Goal: Navigation & Orientation: Find specific page/section

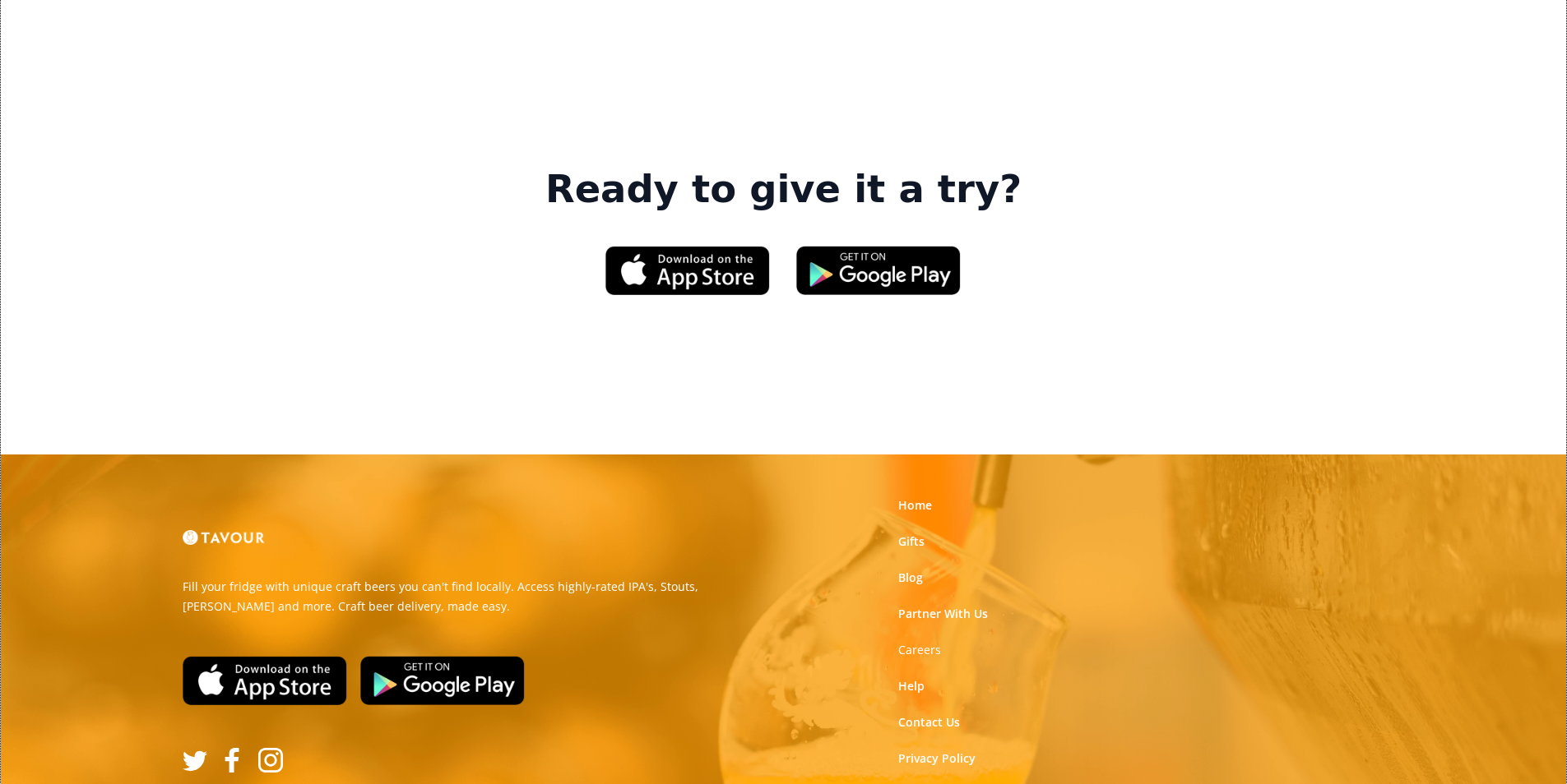
scroll to position [2488, 0]
click at [908, 497] on link "Home" at bounding box center [916, 505] width 34 height 16
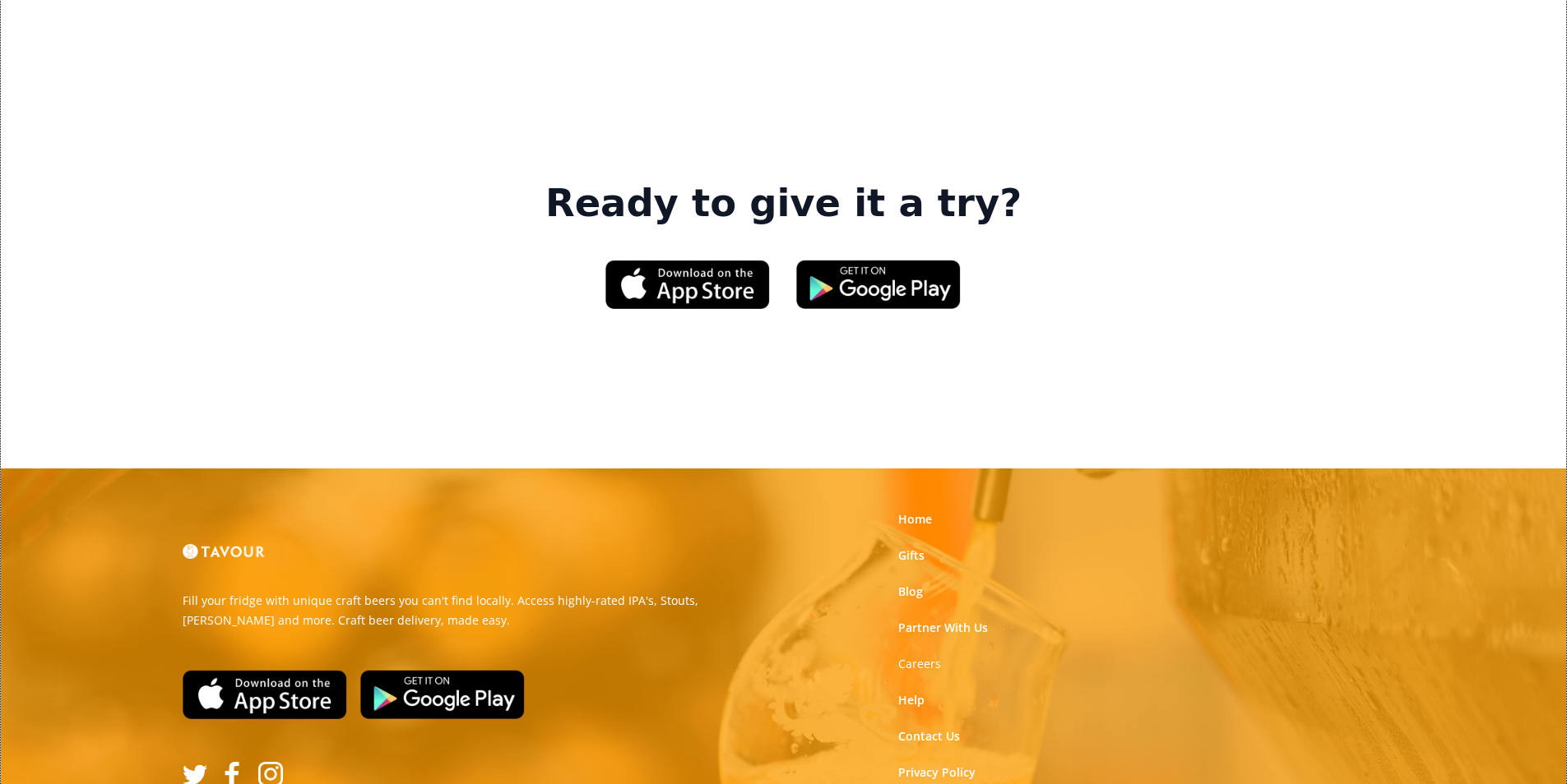
scroll to position [2488, 0]
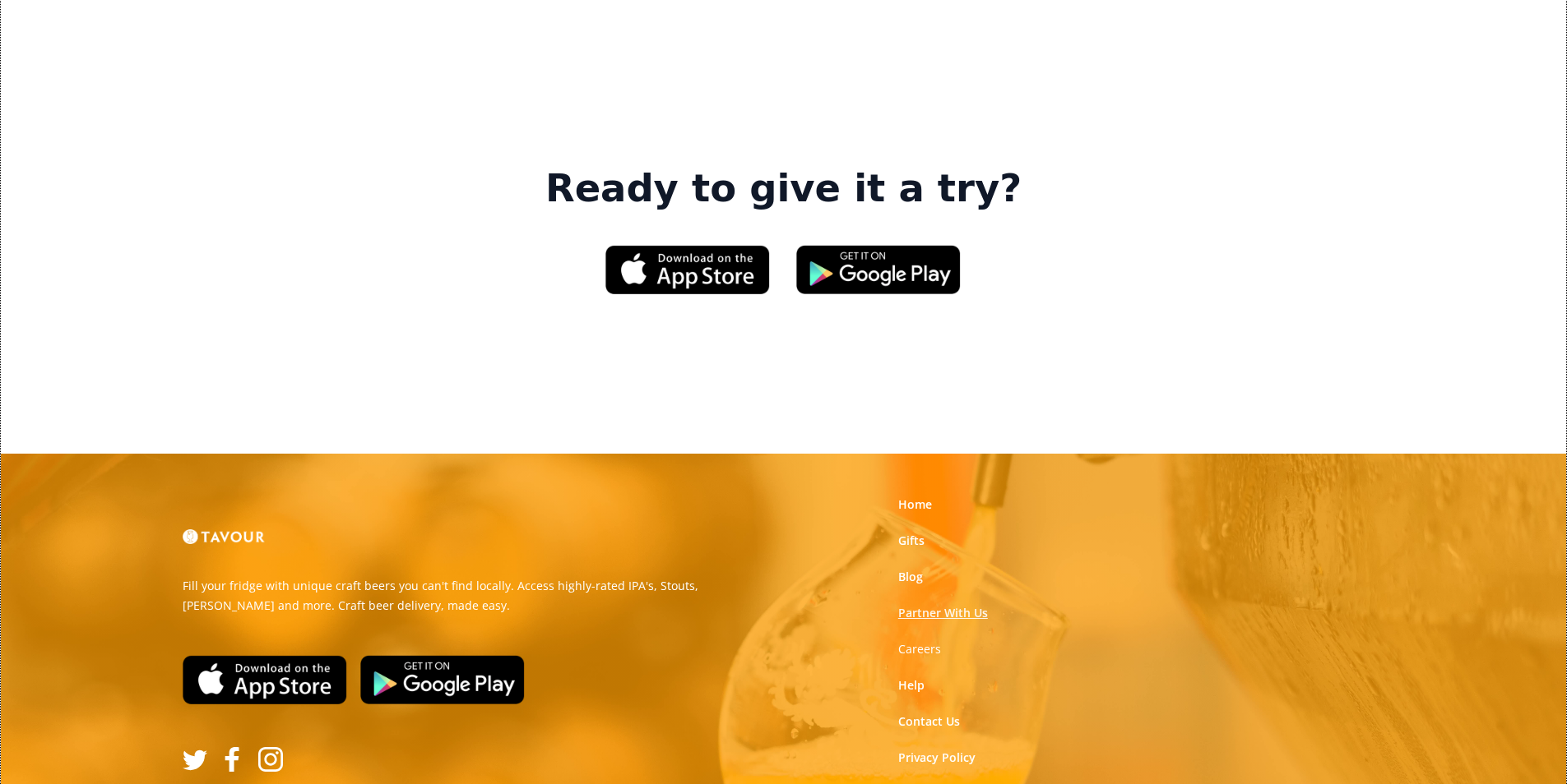
click at [969, 606] on link "Partner With Us" at bounding box center [943, 614] width 89 height 16
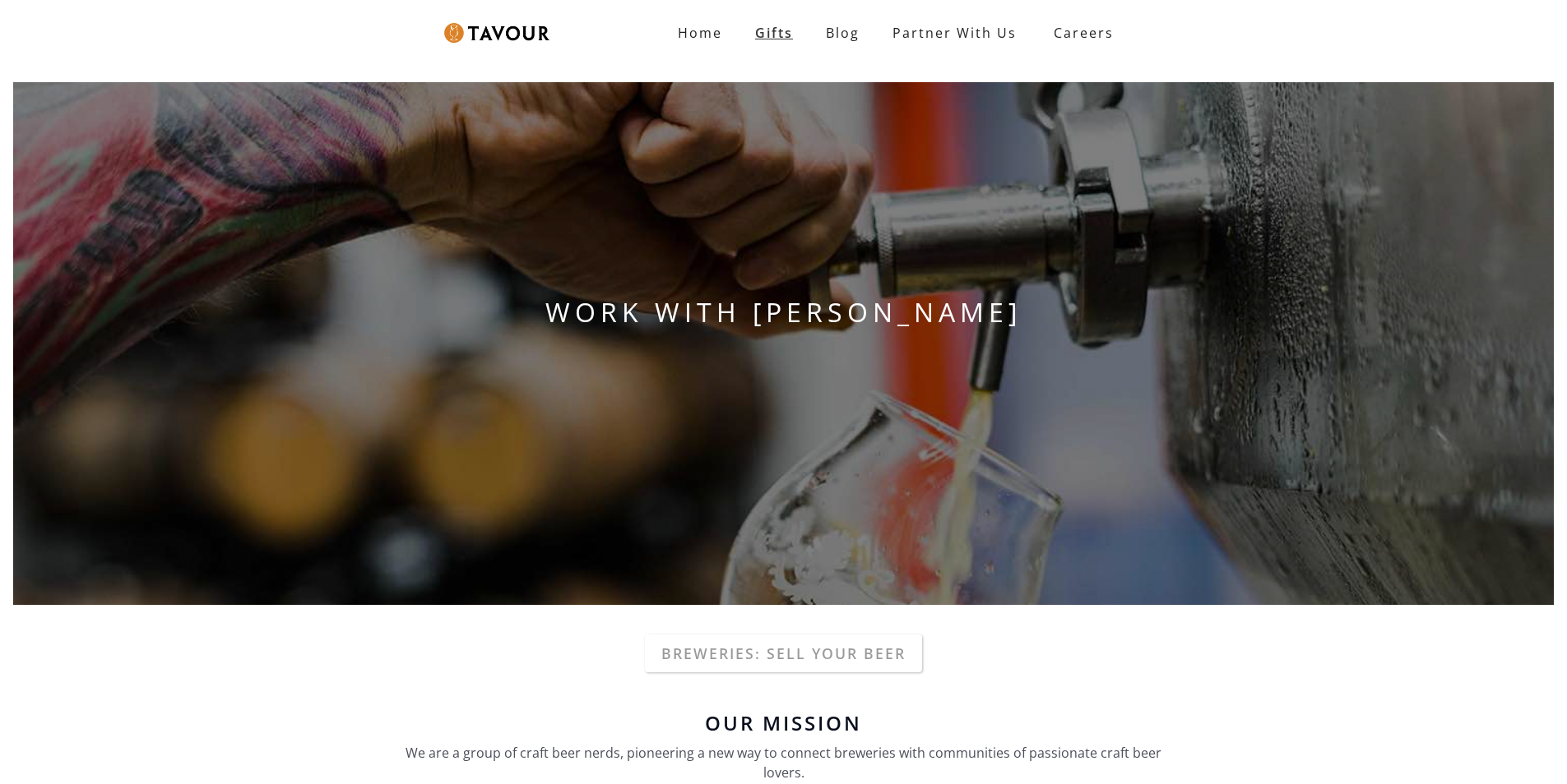
click at [751, 33] on link "Gifts" at bounding box center [774, 32] width 70 height 33
